Goal: Task Accomplishment & Management: Manage account settings

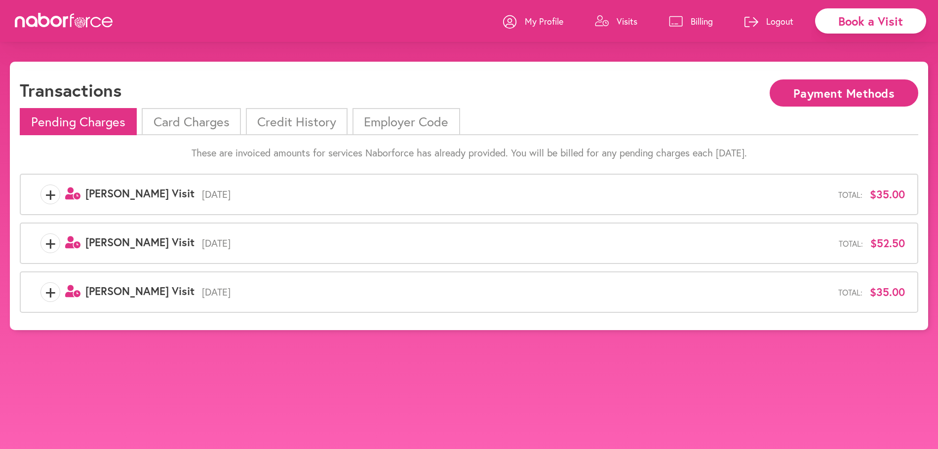
click at [696, 23] on p "Billing" at bounding box center [702, 21] width 22 height 12
click at [622, 21] on p "Visits" at bounding box center [627, 21] width 21 height 12
click at [174, 126] on li "Card Charges" at bounding box center [191, 121] width 99 height 27
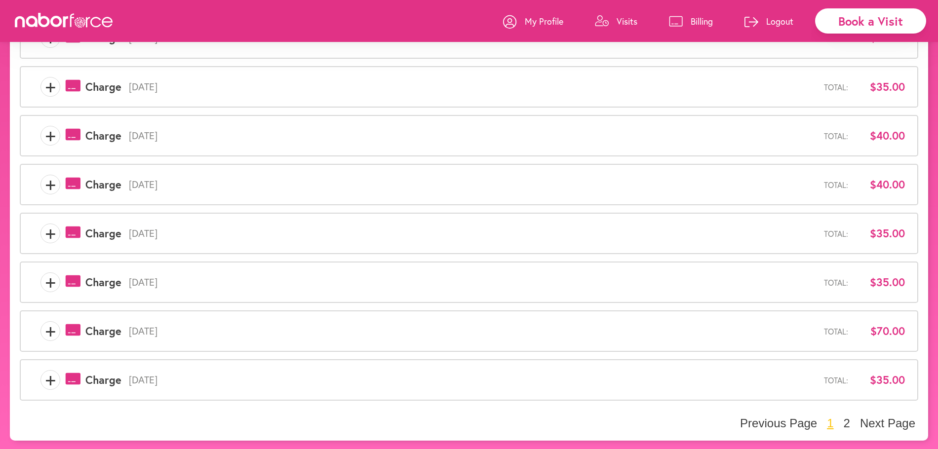
scroll to position [256, 0]
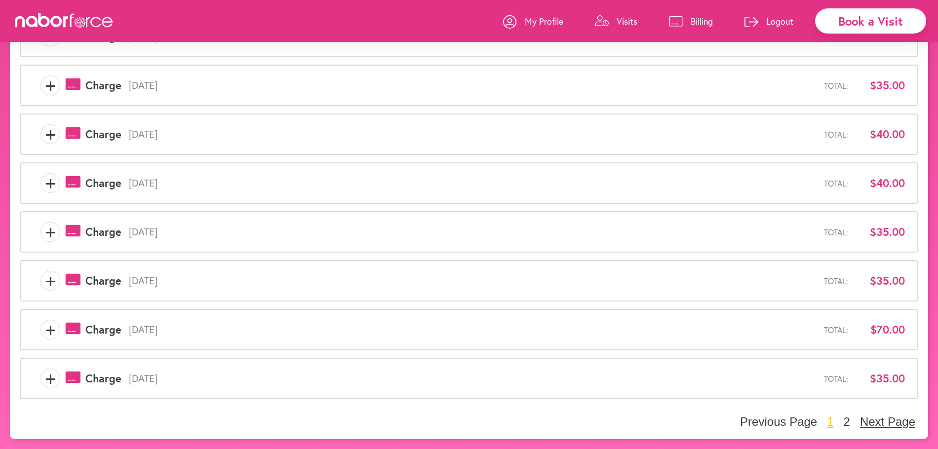
click at [877, 425] on button "Next Page" at bounding box center [887, 422] width 61 height 15
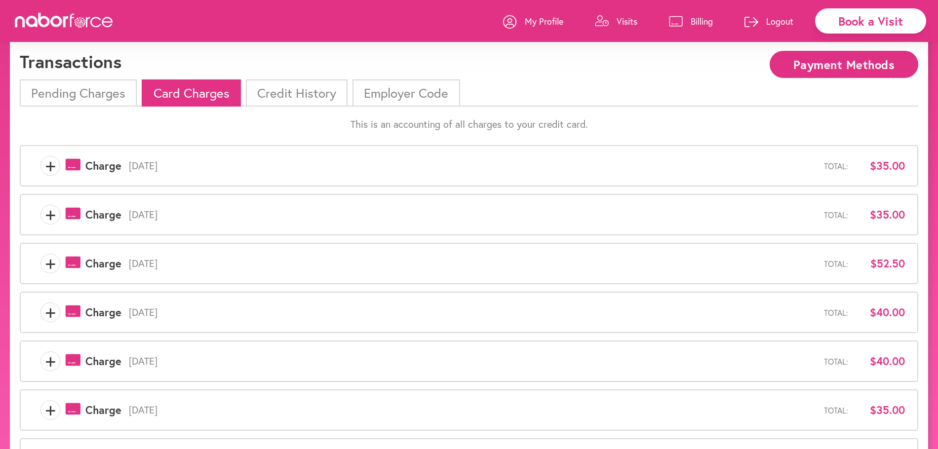
scroll to position [0, 0]
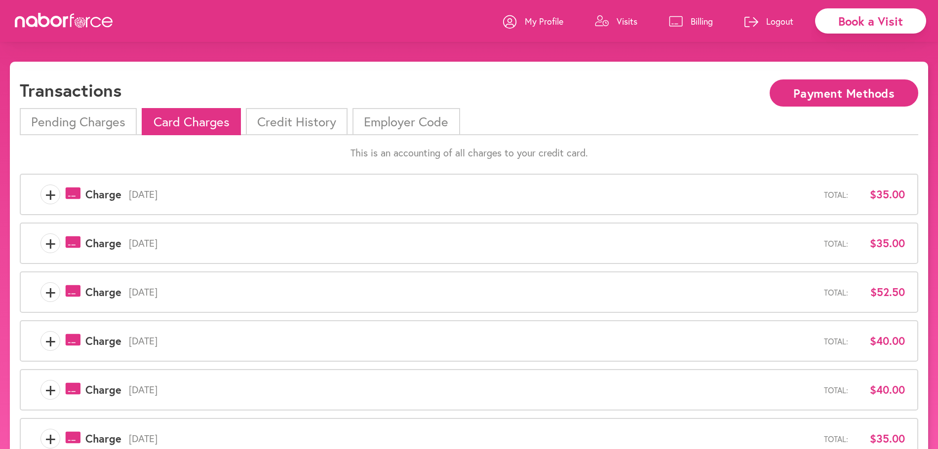
click at [286, 122] on li "Credit History" at bounding box center [297, 121] width 102 height 27
